Goal: Connect with others: Connect with others

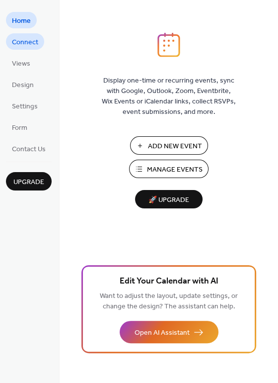
click at [28, 43] on span "Connect" at bounding box center [25, 42] width 26 height 10
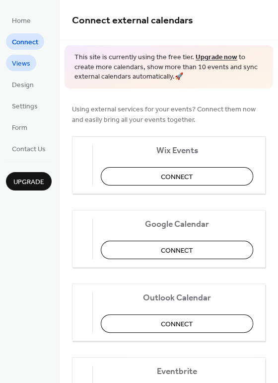
click at [21, 63] on span "Views" at bounding box center [21, 64] width 18 height 10
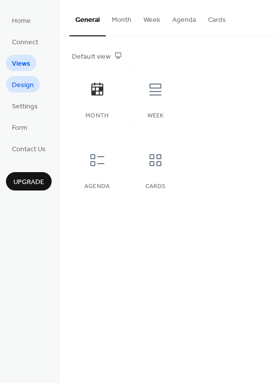
click at [23, 83] on span "Design" at bounding box center [23, 85] width 22 height 10
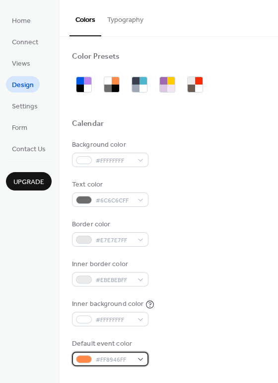
click at [141, 360] on div "#FF8946FF" at bounding box center [110, 358] width 77 height 14
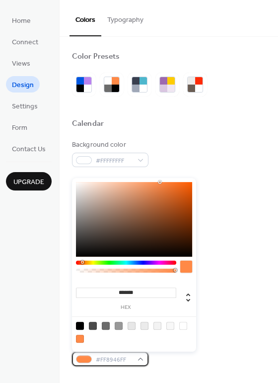
click at [141, 360] on div "#FF8946FF" at bounding box center [110, 358] width 77 height 14
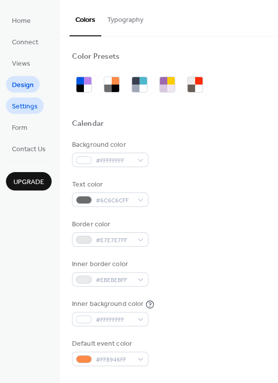
click at [25, 106] on span "Settings" at bounding box center [25, 106] width 26 height 10
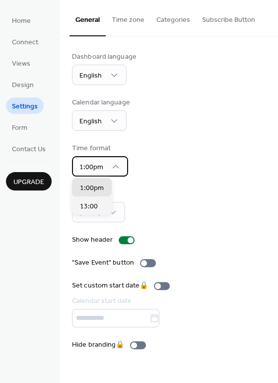
click at [115, 166] on icon at bounding box center [116, 166] width 10 height 10
click at [167, 172] on div "Time format 1:00pm" at bounding box center [169, 159] width 194 height 33
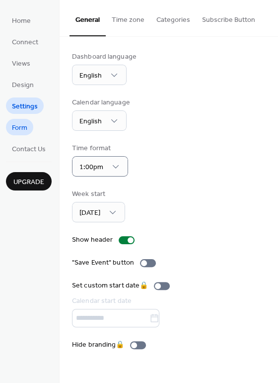
click at [23, 129] on span "Form" at bounding box center [19, 128] width 15 height 10
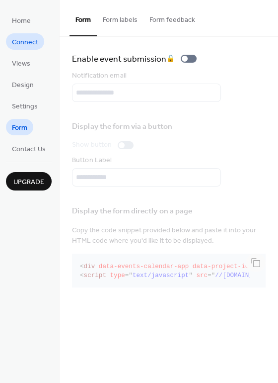
click at [23, 42] on span "Connect" at bounding box center [25, 42] width 26 height 10
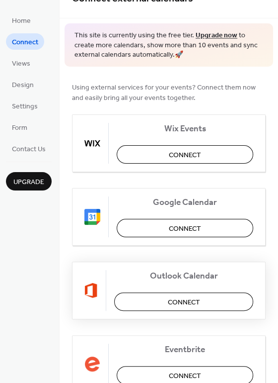
scroll to position [13, 0]
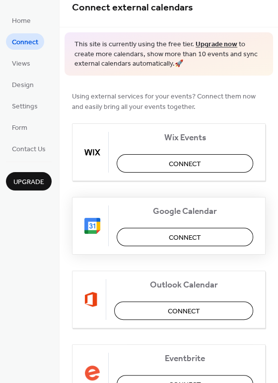
click at [158, 234] on button "Connect" at bounding box center [185, 237] width 137 height 18
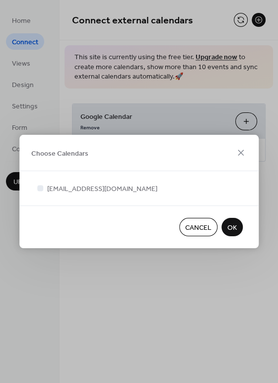
click at [234, 227] on span "OK" at bounding box center [232, 228] width 9 height 10
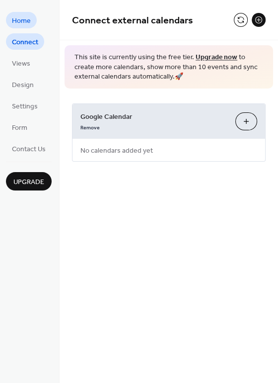
click at [22, 19] on span "Home" at bounding box center [21, 21] width 19 height 10
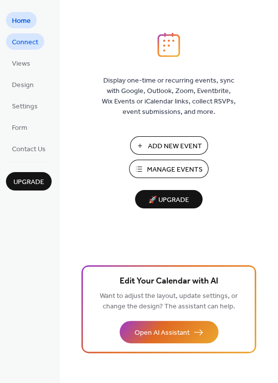
click at [22, 41] on span "Connect" at bounding box center [25, 42] width 26 height 10
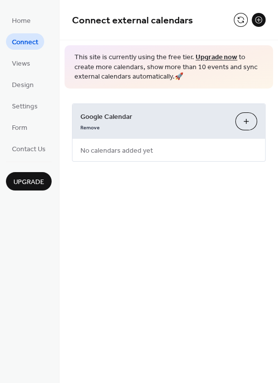
click at [137, 149] on span "No calendars added yet" at bounding box center [117, 150] width 88 height 22
click at [104, 116] on span "Google Calendar" at bounding box center [153, 116] width 147 height 10
click at [103, 149] on span "No calendars added yet" at bounding box center [117, 150] width 88 height 22
click at [149, 207] on div "Connect external calendars This site is currently using the free tier. Upgrade …" at bounding box center [169, 191] width 219 height 383
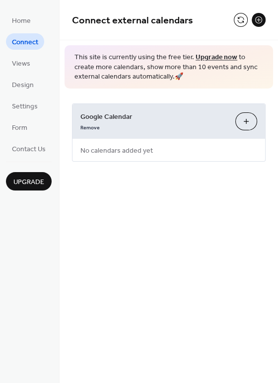
click at [143, 218] on div "Connect external calendars This site is currently using the free tier. Upgrade …" at bounding box center [169, 191] width 219 height 383
click at [89, 126] on link "Remove" at bounding box center [89, 126] width 19 height 10
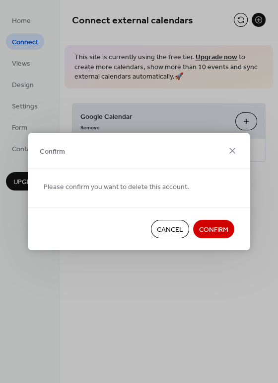
click at [212, 232] on span "Confirm" at bounding box center [213, 230] width 29 height 10
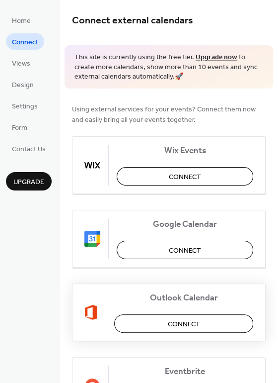
click at [180, 320] on span "Connect" at bounding box center [184, 323] width 32 height 10
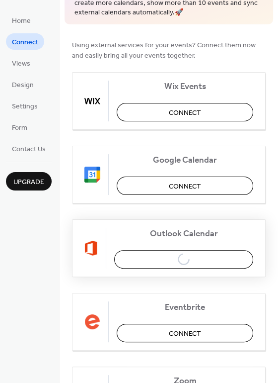
scroll to position [96, 0]
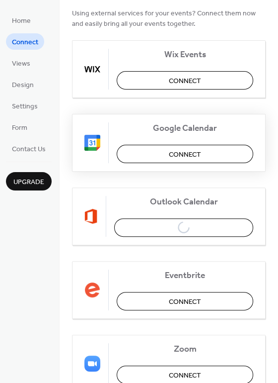
click at [164, 153] on button "Connect" at bounding box center [185, 154] width 137 height 18
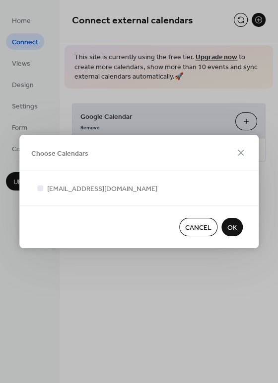
click at [230, 224] on span "OK" at bounding box center [232, 228] width 9 height 10
